Goal: Task Accomplishment & Management: Use online tool/utility

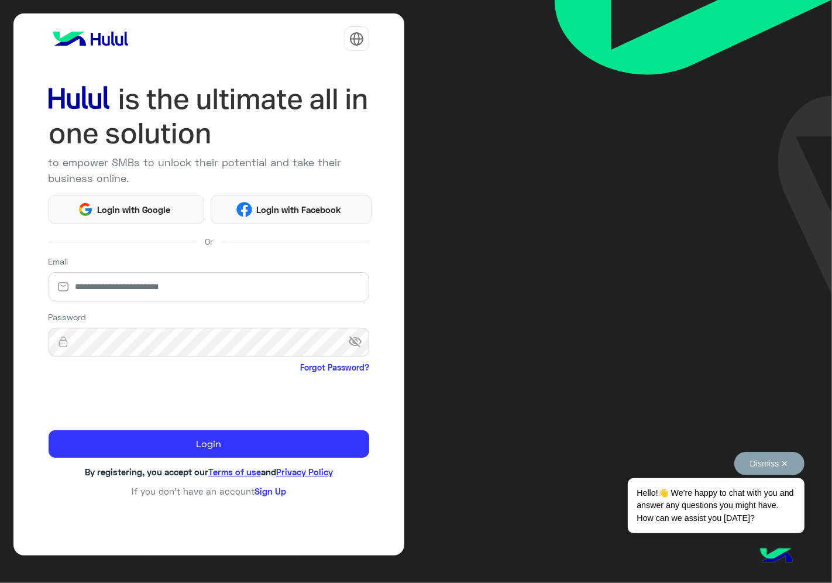
click at [788, 459] on button "Dismiss ✕" at bounding box center [769, 463] width 70 height 23
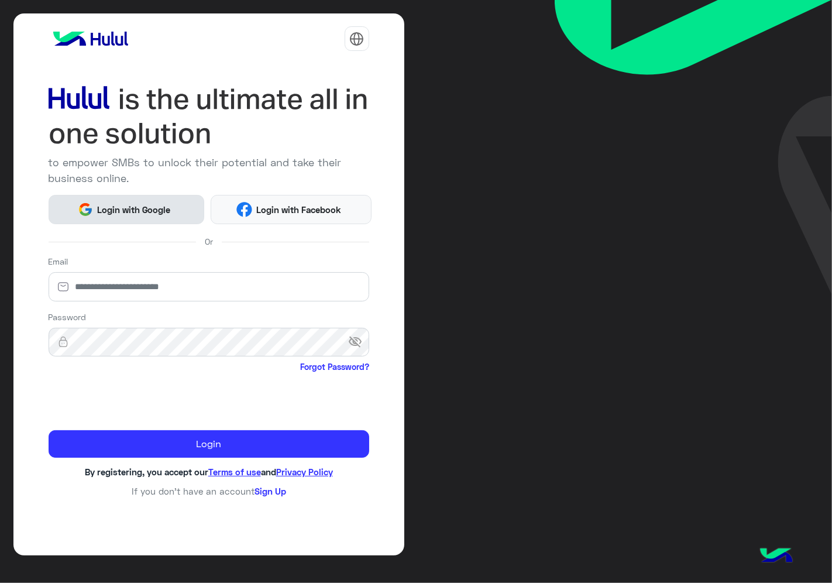
click at [153, 211] on span "Login with Google" at bounding box center [134, 209] width 82 height 13
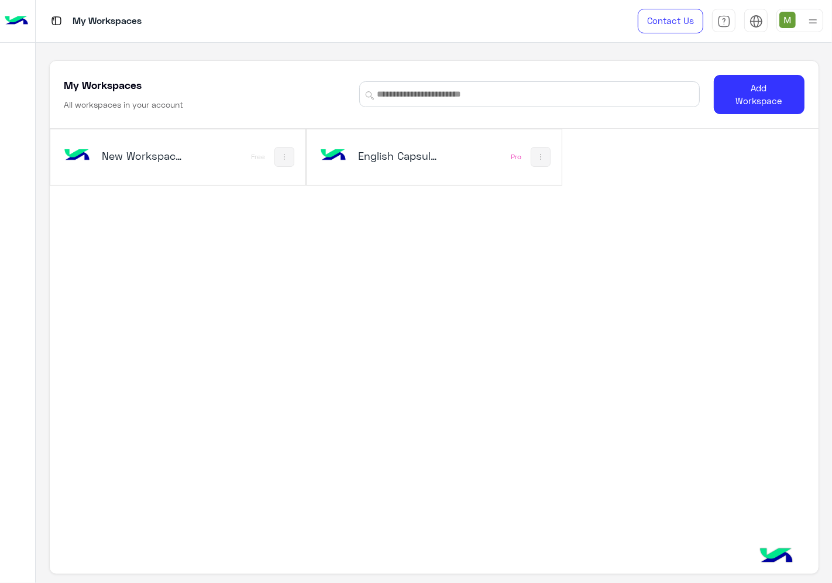
click at [410, 169] on div "English Capsules" at bounding box center [387, 157] width 140 height 34
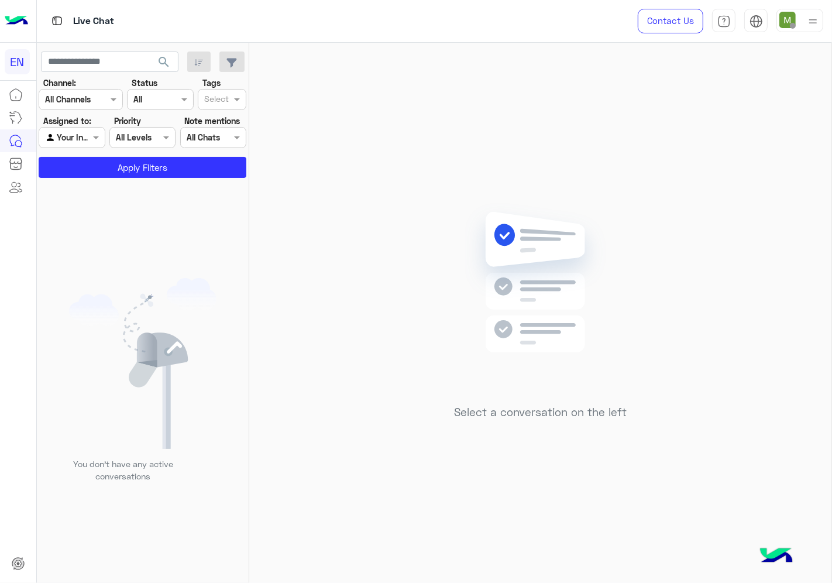
click at [71, 95] on input "text" at bounding box center [66, 100] width 43 height 12
click at [74, 140] on b "WhatsApp" at bounding box center [79, 145] width 40 height 10
click at [77, 132] on div at bounding box center [71, 137] width 65 height 13
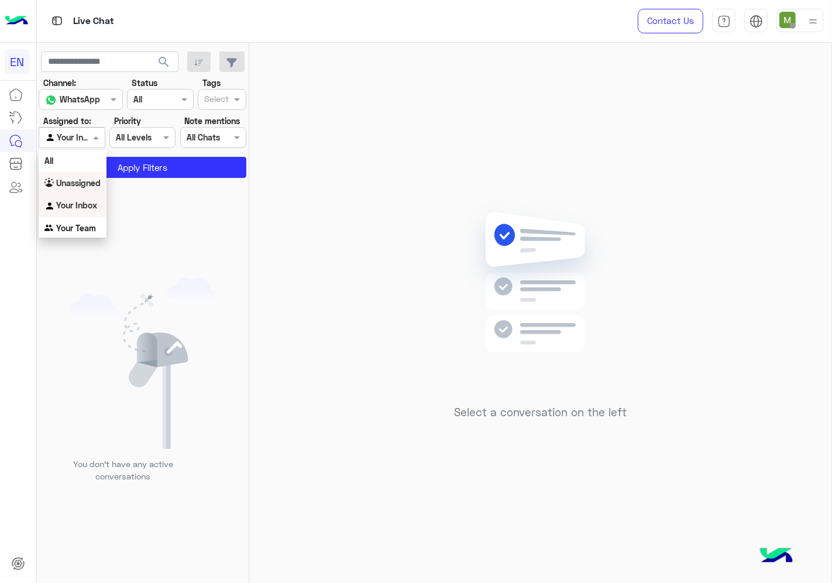
click at [88, 188] on div "Unassigned" at bounding box center [73, 183] width 68 height 23
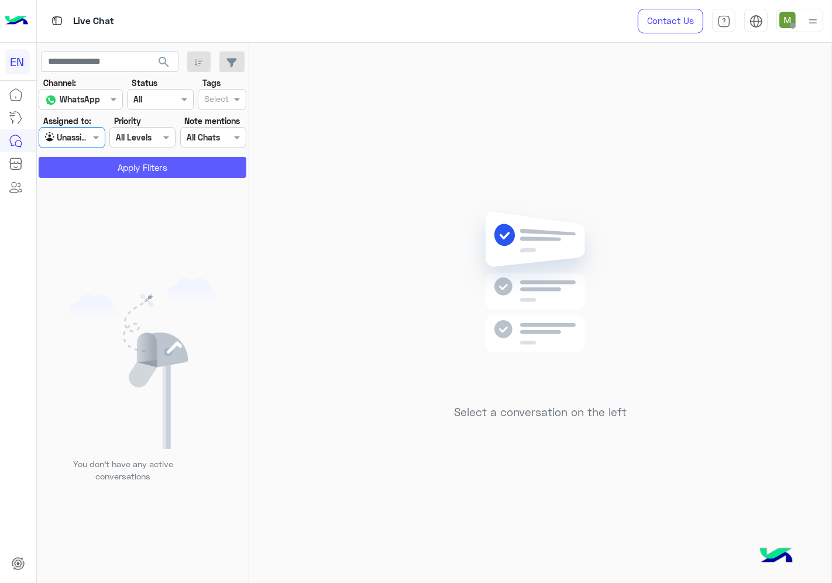
click at [105, 167] on button "Apply Filters" at bounding box center [143, 167] width 208 height 21
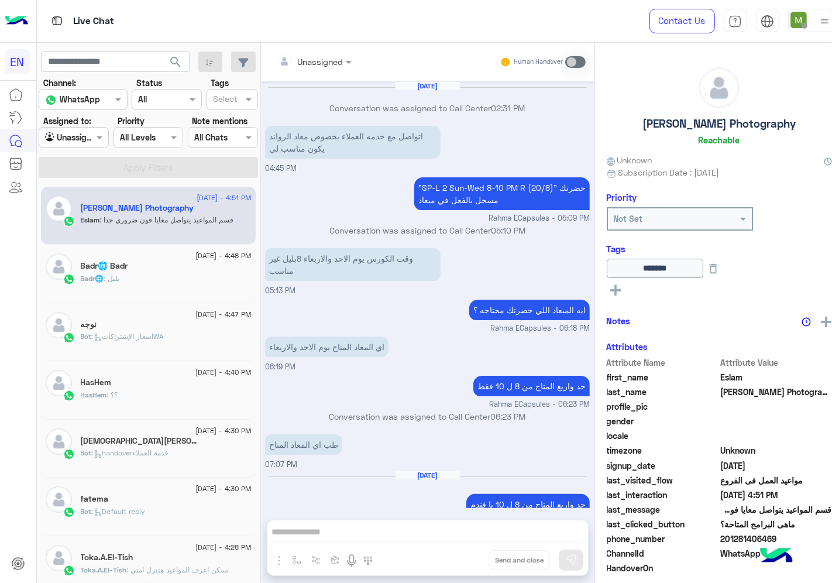
scroll to position [399, 0]
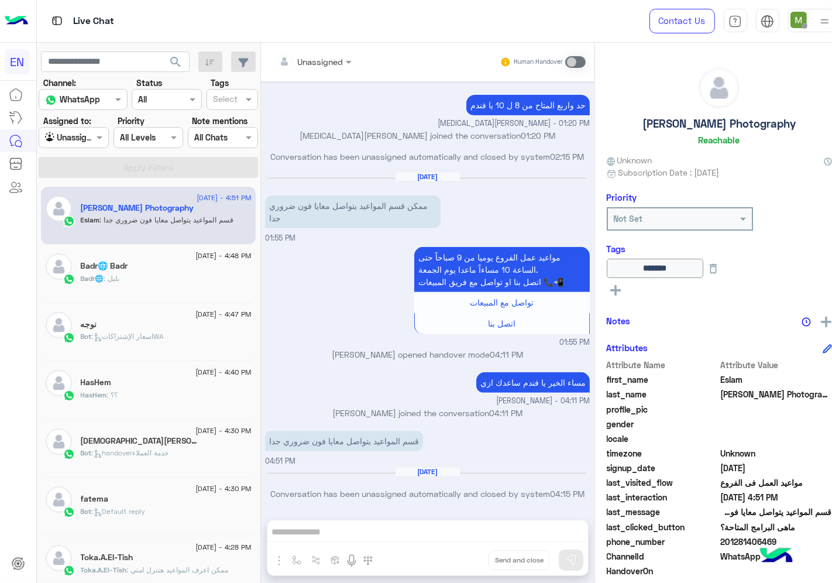
click at [77, 131] on div at bounding box center [73, 137] width 69 height 13
click at [92, 231] on b "Your Team" at bounding box center [76, 228] width 40 height 10
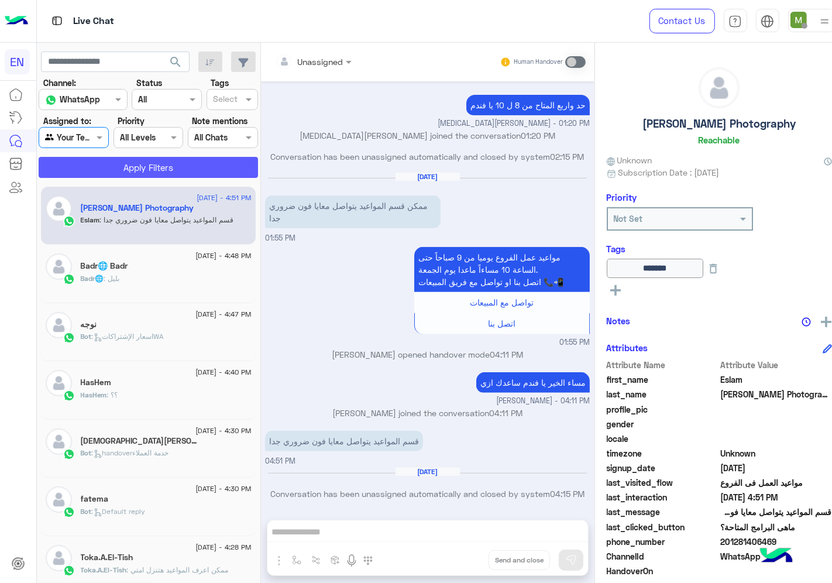
click at [115, 173] on button "Apply Filters" at bounding box center [148, 167] width 219 height 21
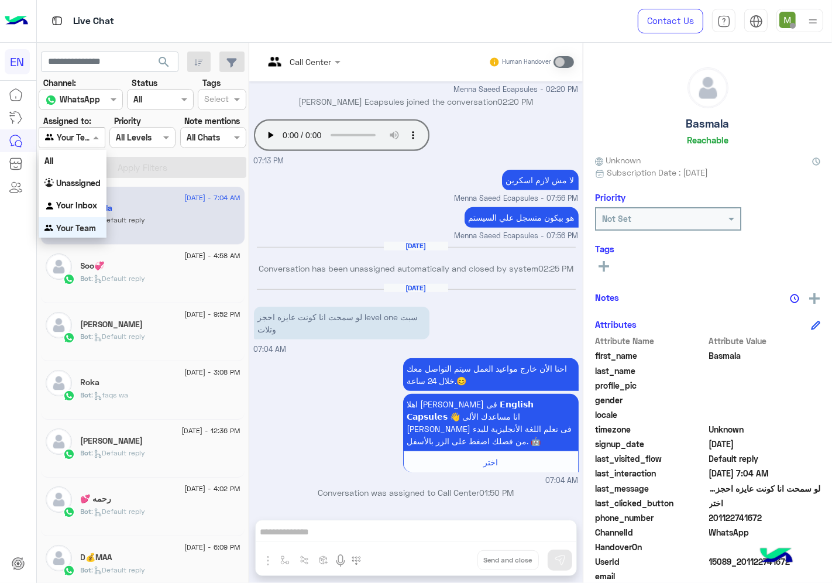
click at [91, 139] on span at bounding box center [97, 137] width 15 height 12
click at [86, 176] on div "Unassigned" at bounding box center [73, 182] width 68 height 23
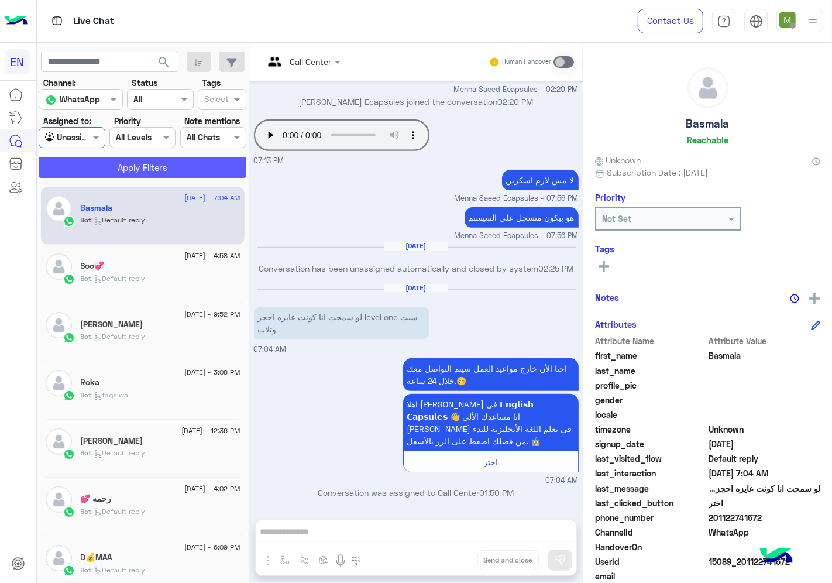
click at [112, 167] on button "Apply Filters" at bounding box center [143, 167] width 208 height 21
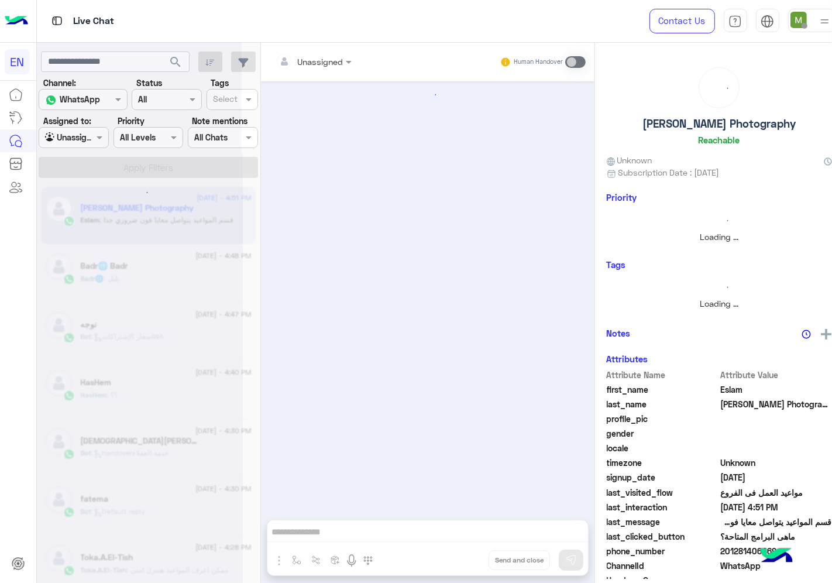
scroll to position [399, 0]
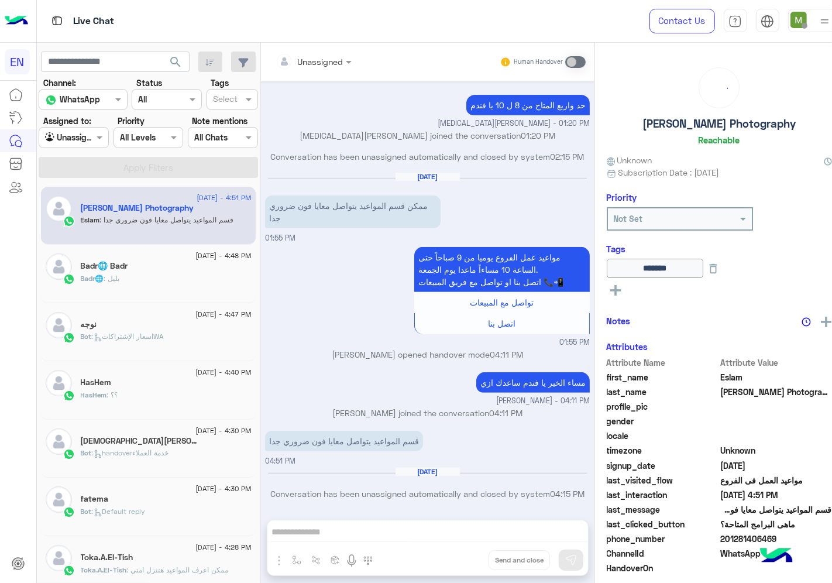
click at [83, 132] on div at bounding box center [73, 137] width 69 height 13
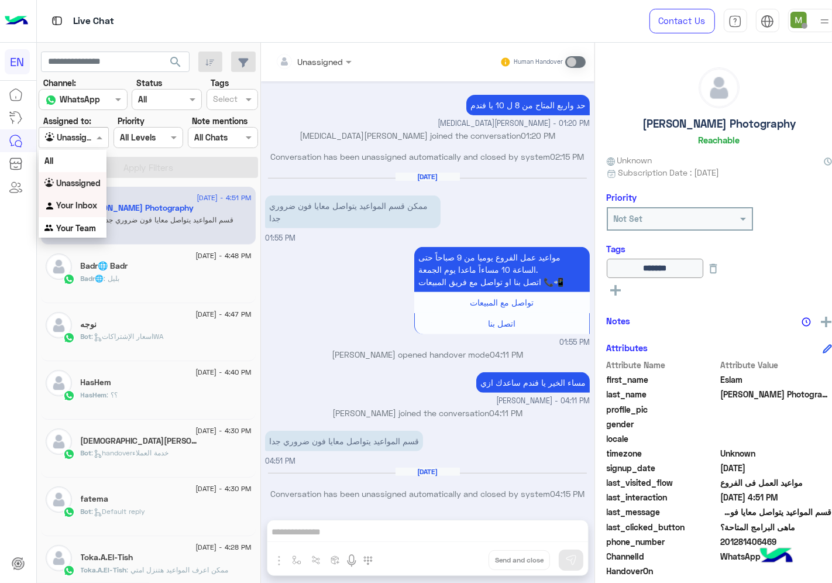
click at [94, 207] on b "Your Inbox" at bounding box center [76, 205] width 41 height 10
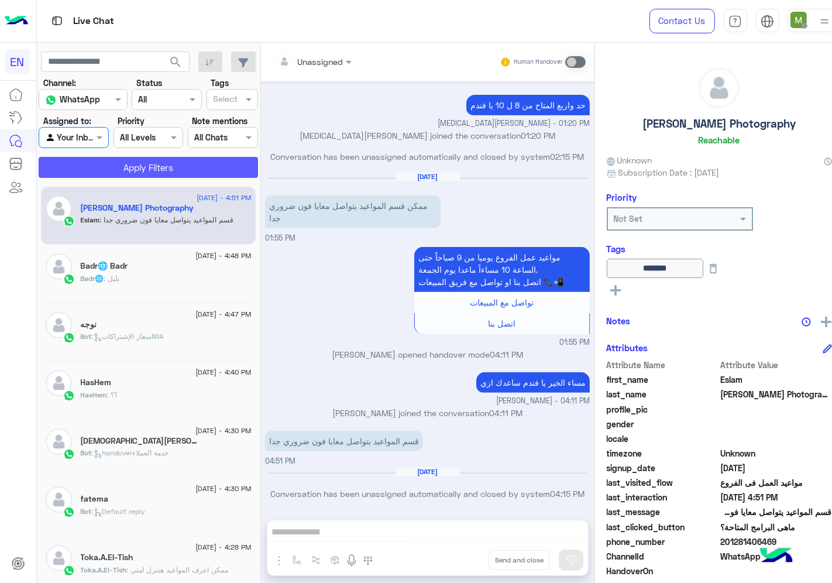
click at [120, 172] on button "Apply Filters" at bounding box center [148, 167] width 219 height 21
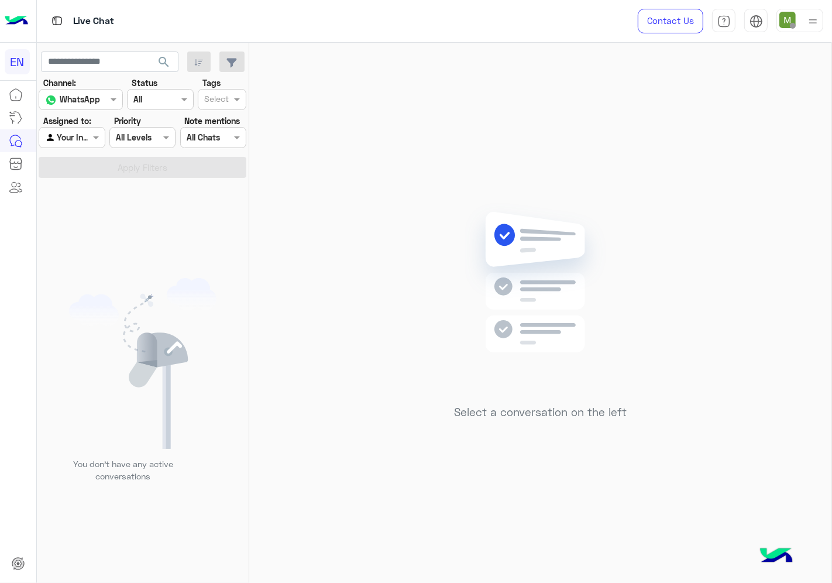
click at [71, 138] on input "text" at bounding box center [58, 138] width 27 height 12
drag, startPoint x: 85, startPoint y: 226, endPoint x: 89, endPoint y: 212, distance: 14.6
click at [85, 225] on b "Your Team" at bounding box center [76, 228] width 40 height 10
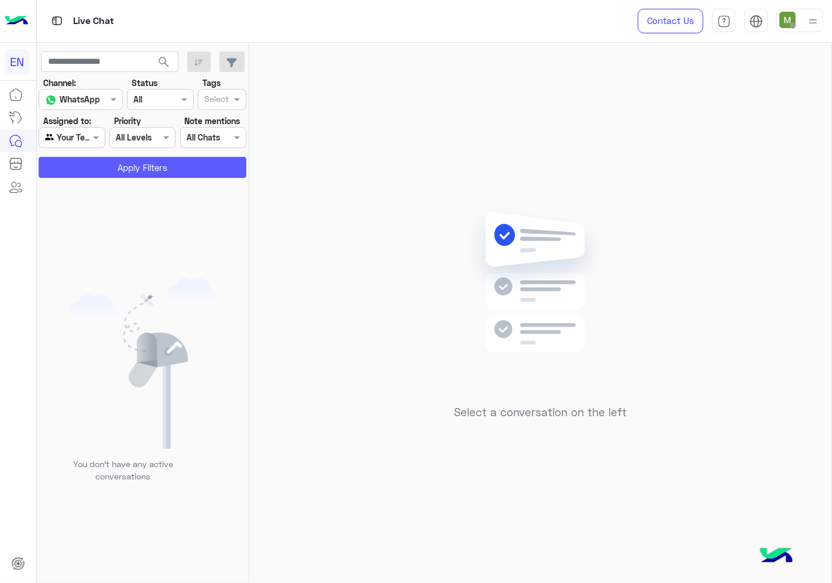
click at [130, 160] on button "Apply Filters" at bounding box center [143, 167] width 208 height 21
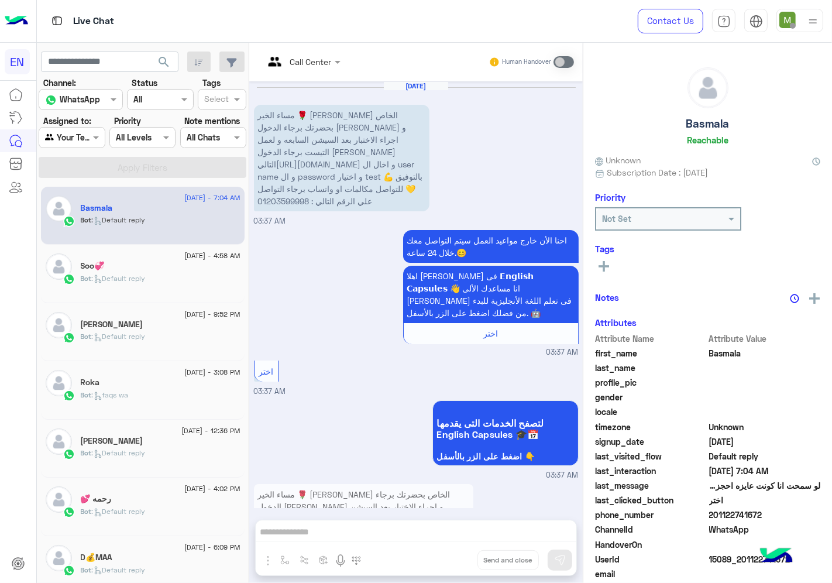
scroll to position [692, 0]
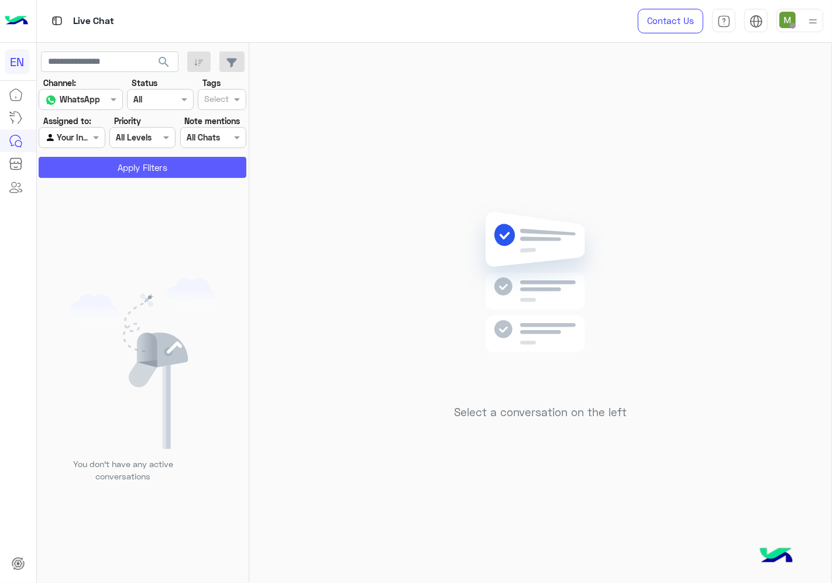
click at [85, 168] on button "Apply Filters" at bounding box center [143, 167] width 208 height 21
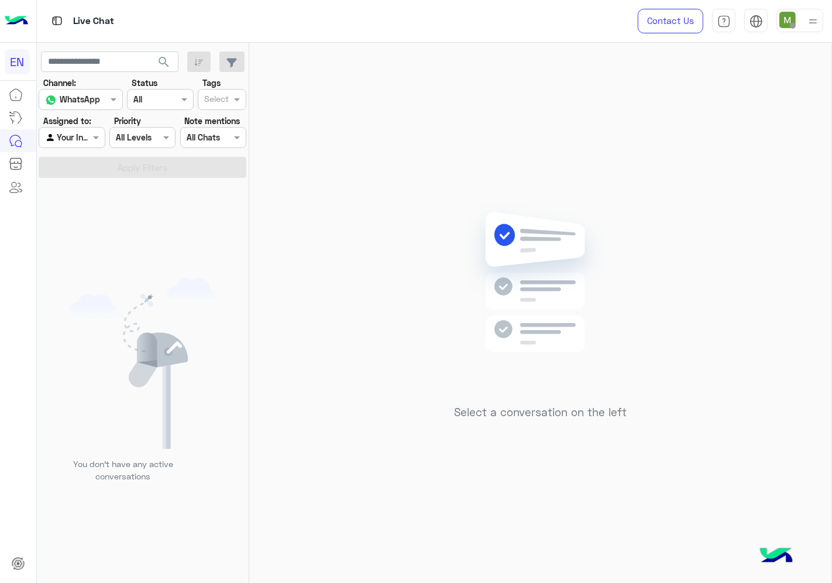
click at [81, 143] on div "Your Inbox" at bounding box center [67, 137] width 44 height 13
drag, startPoint x: 75, startPoint y: 229, endPoint x: 92, endPoint y: 150, distance: 80.9
click at [78, 223] on b "Your Team" at bounding box center [76, 228] width 40 height 10
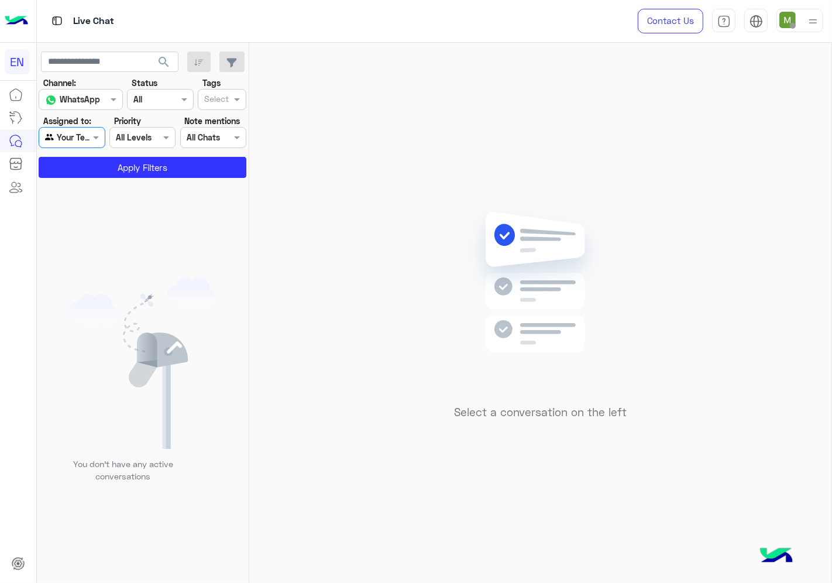
click at [96, 153] on body "EN Live Chat Contact Us Help Center عربي English search Channel: Channel WhatsA…" at bounding box center [416, 291] width 832 height 583
click at [97, 160] on div "All" at bounding box center [73, 160] width 68 height 22
click at [85, 137] on div at bounding box center [71, 137] width 65 height 13
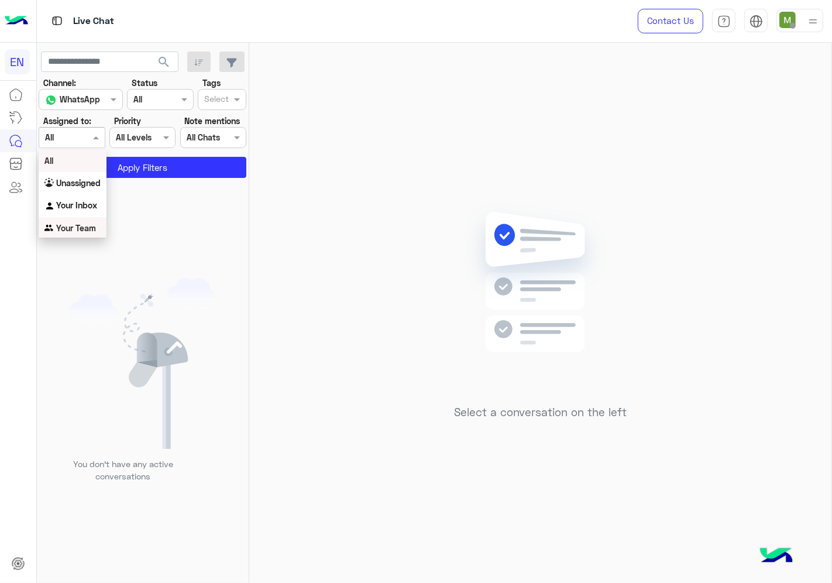
drag, startPoint x: 96, startPoint y: 226, endPoint x: 107, endPoint y: 163, distance: 64.7
click at [97, 226] on div "Your Team" at bounding box center [73, 228] width 68 height 23
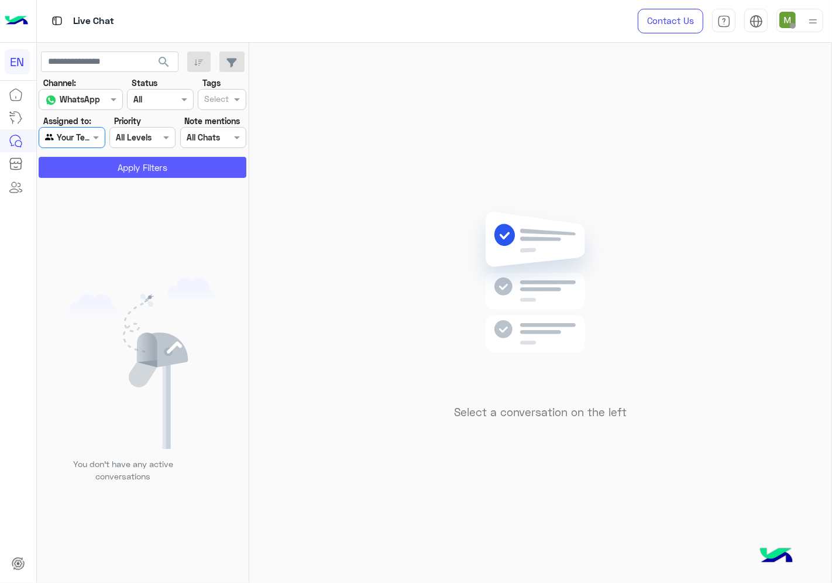
click at [107, 160] on button "Apply Filters" at bounding box center [143, 167] width 208 height 21
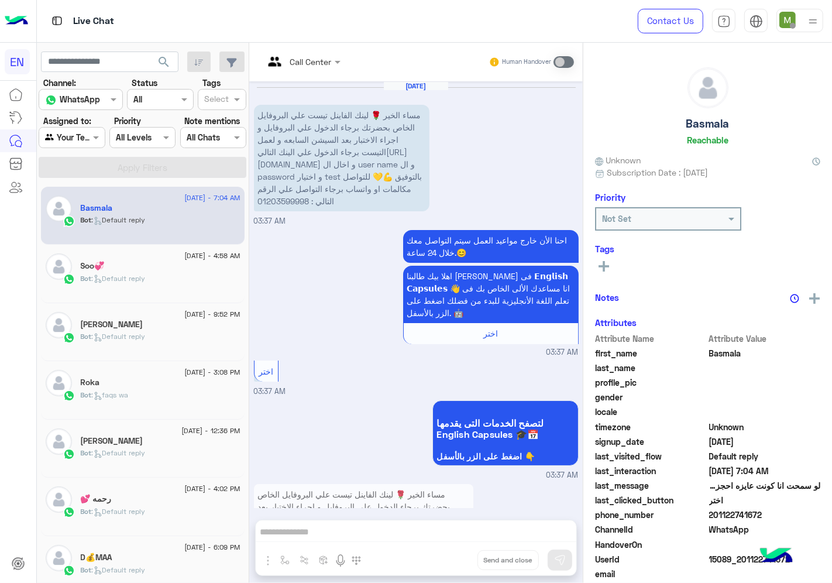
scroll to position [692, 0]
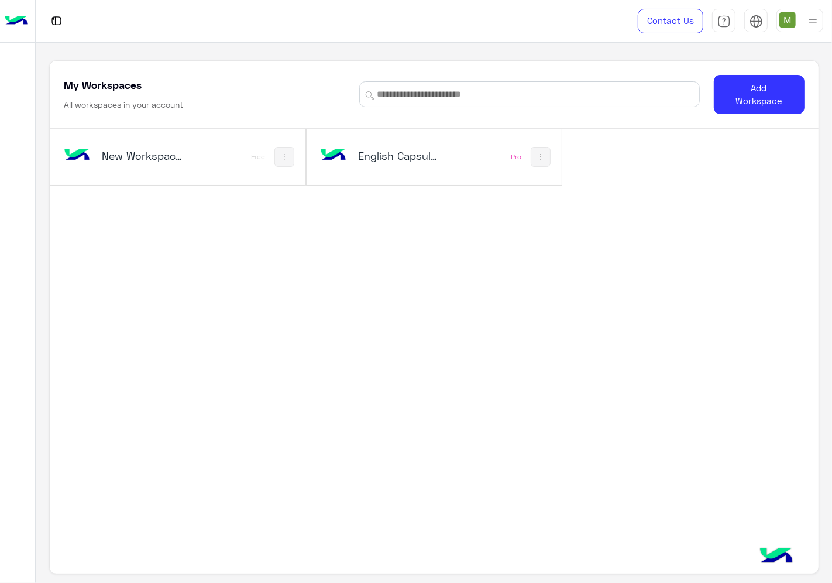
click at [428, 170] on div "English Capsules" at bounding box center [387, 157] width 140 height 34
click at [428, 170] on div "Contact Us Help Center عربي English My Workspaces All workspaces in your accoun…" at bounding box center [434, 291] width 797 height 583
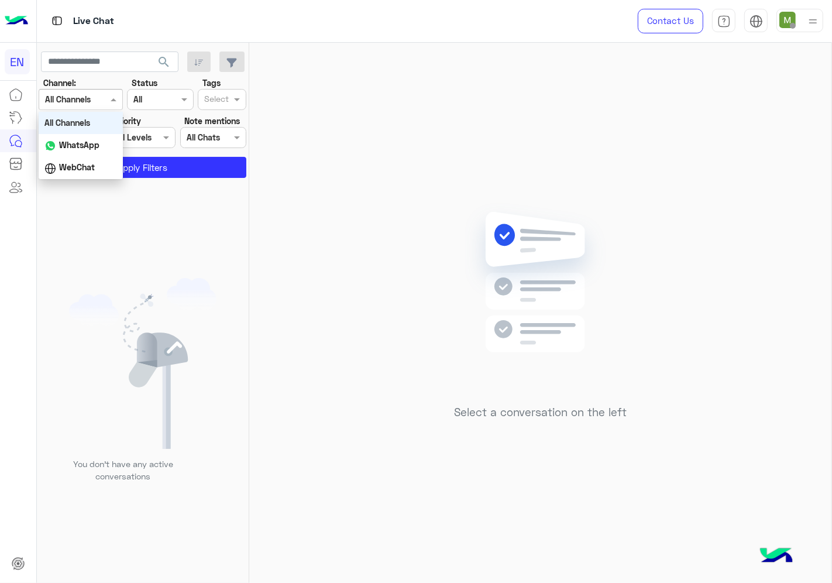
click at [86, 100] on input "text" at bounding box center [66, 100] width 43 height 12
click at [84, 135] on div "WhatsApp" at bounding box center [81, 145] width 84 height 23
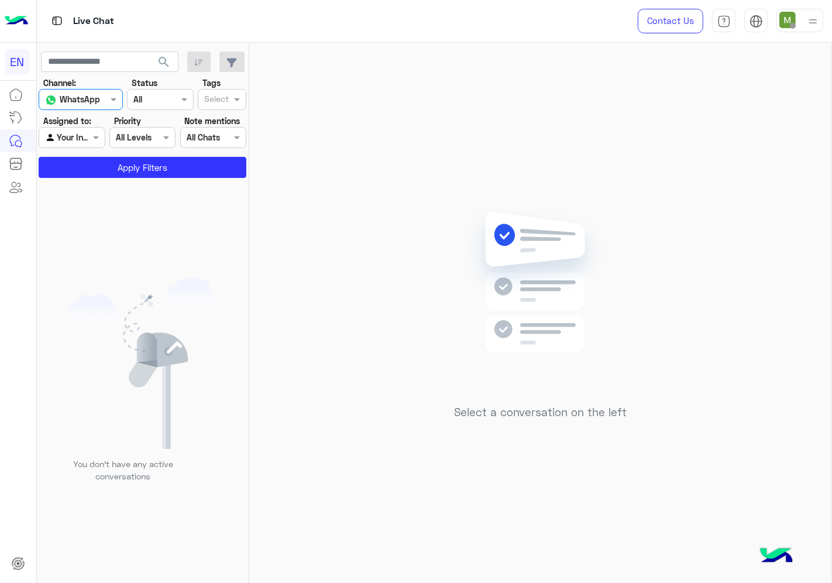
click at [84, 139] on div at bounding box center [71, 137] width 65 height 13
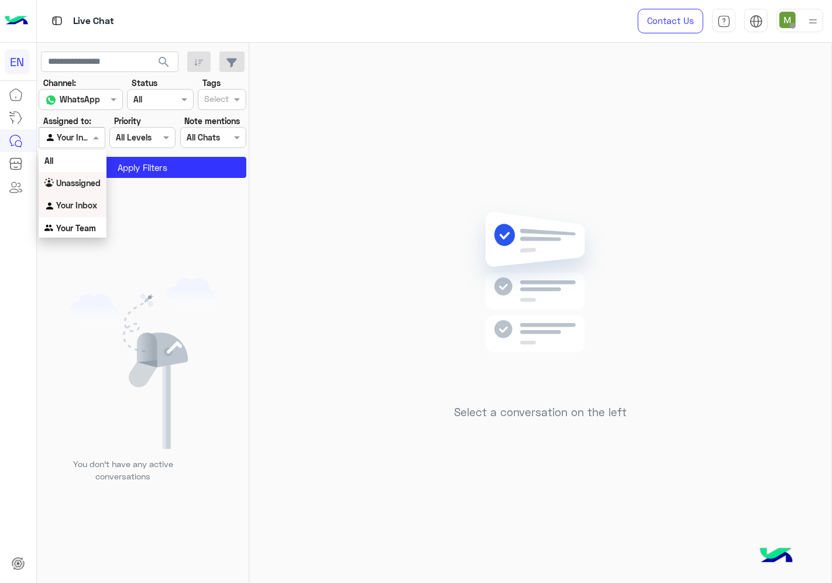
click at [88, 176] on div "Unassigned" at bounding box center [73, 183] width 68 height 23
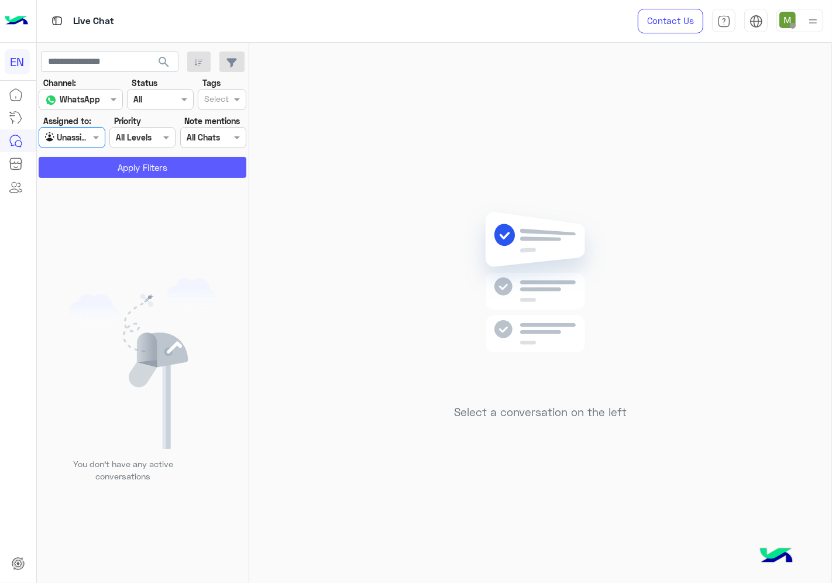
click at [100, 170] on button "Apply Filters" at bounding box center [143, 167] width 208 height 21
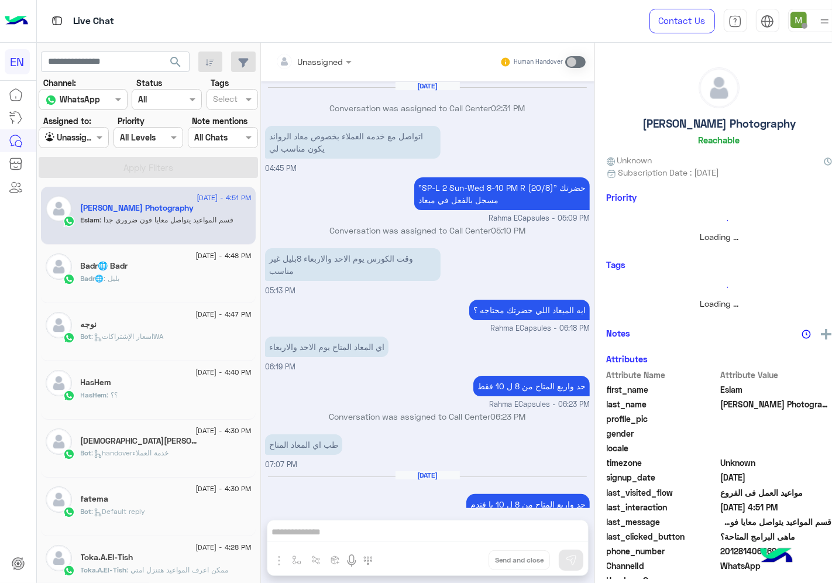
scroll to position [399, 0]
